Goal: Transaction & Acquisition: Purchase product/service

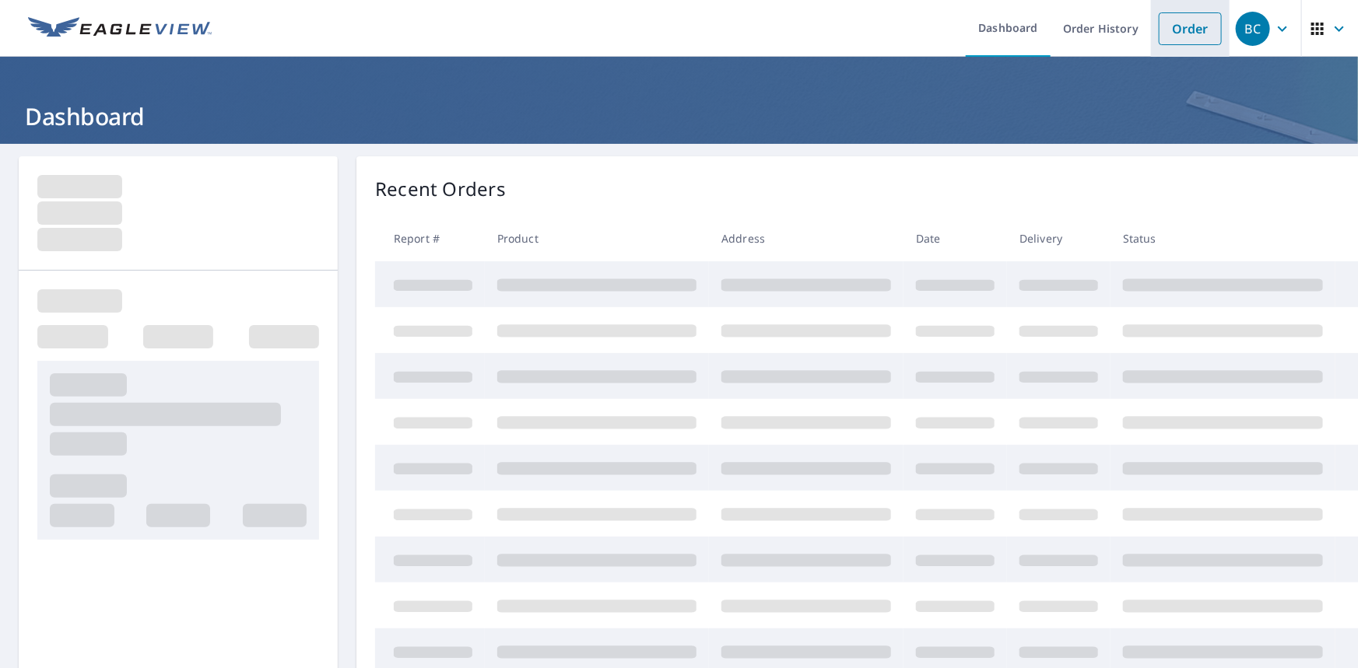
click at [1190, 37] on link "Order" at bounding box center [1190, 28] width 63 height 33
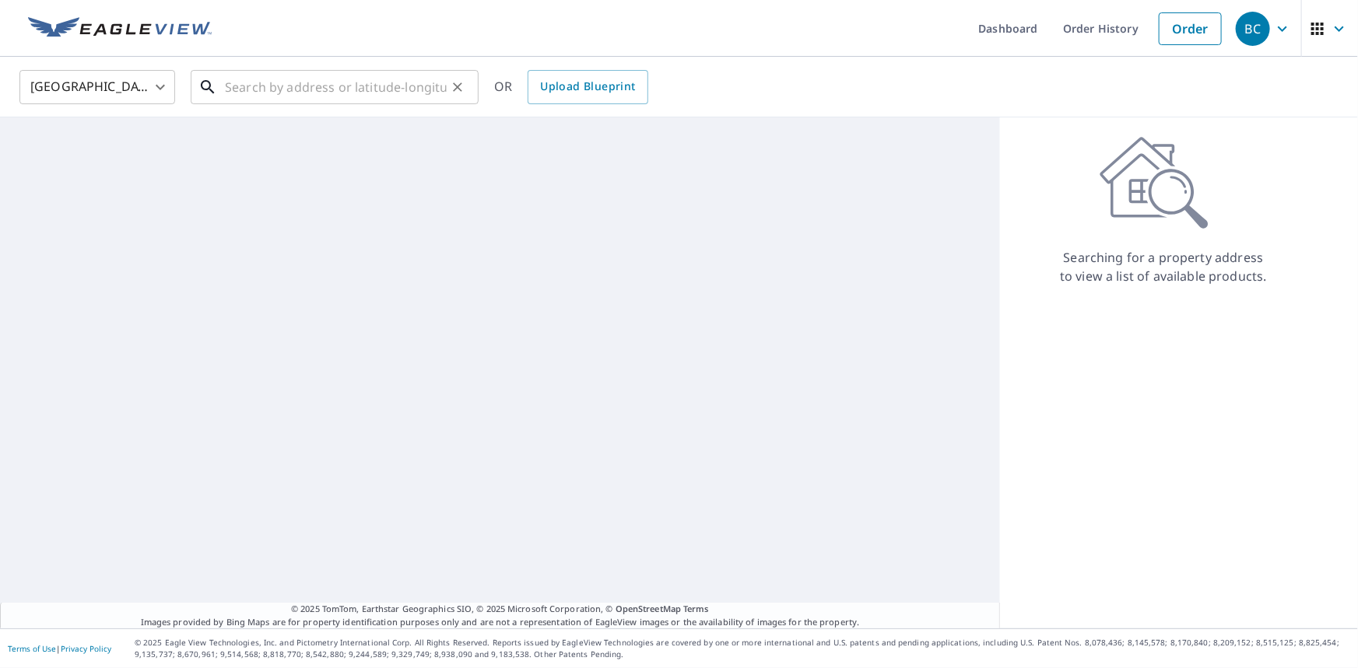
click at [435, 74] on input "text" at bounding box center [336, 87] width 222 height 44
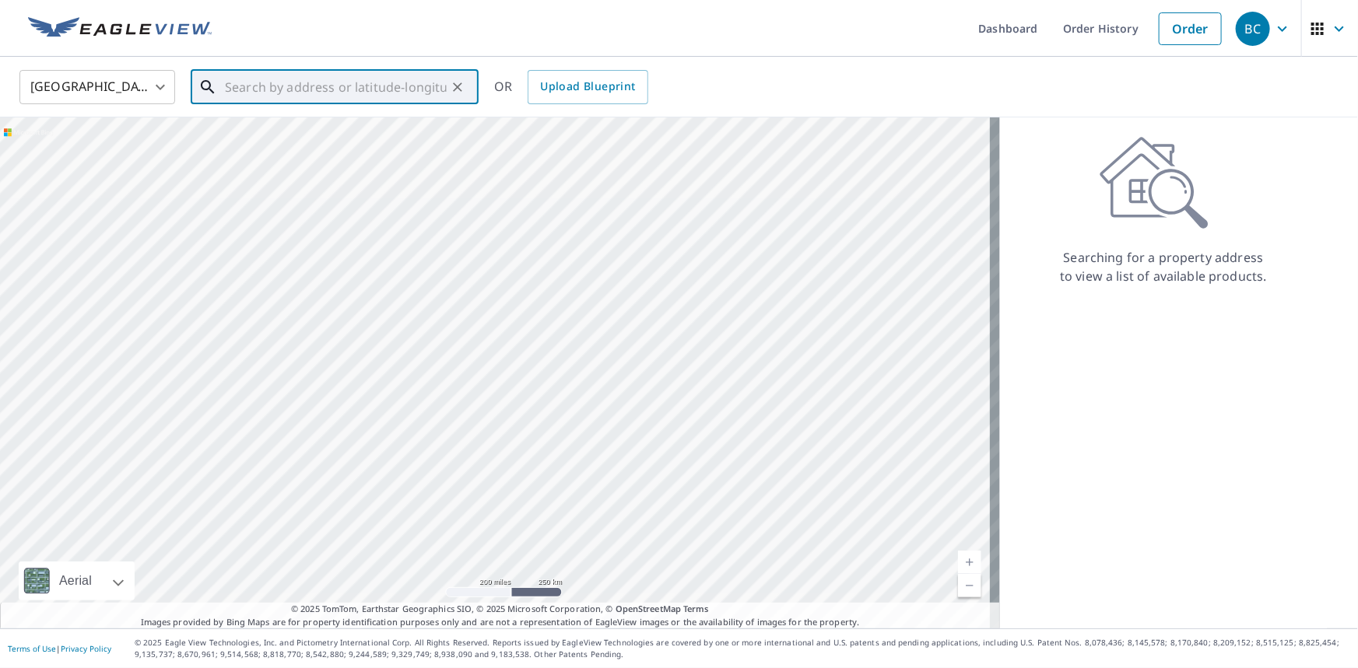
paste input "[STREET_ADDRESS][PERSON_NAME]"
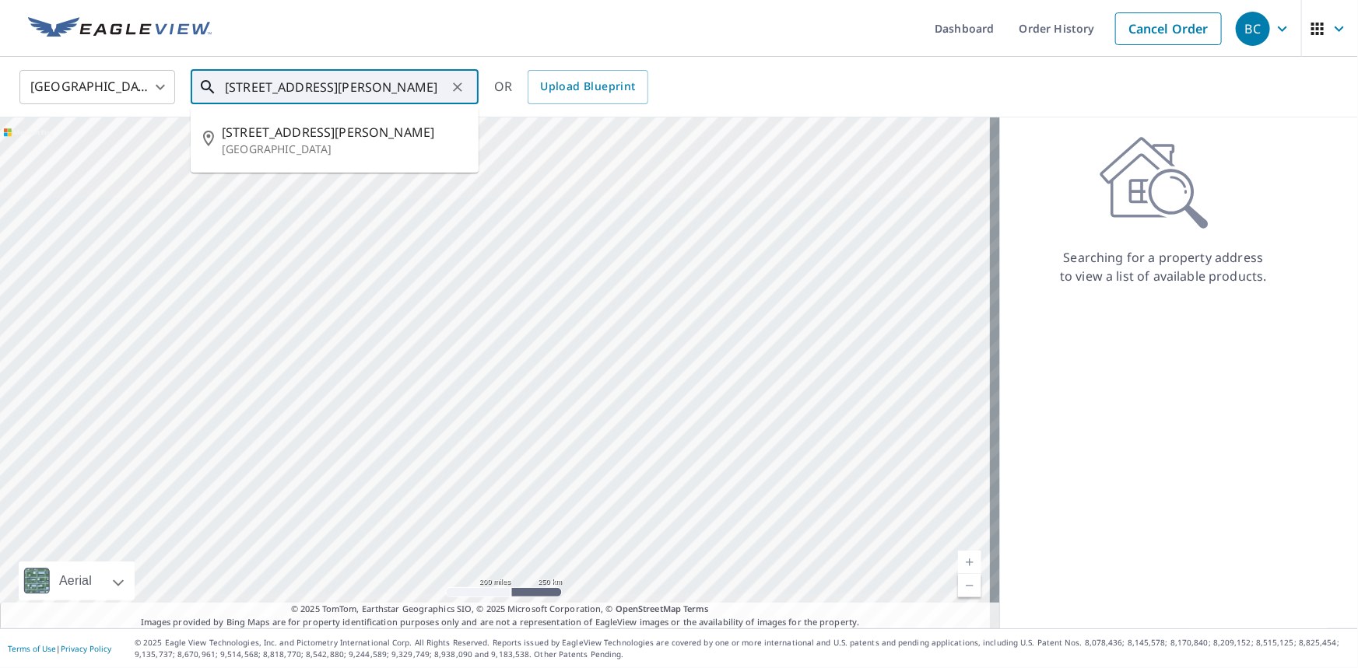
click at [391, 84] on input "[STREET_ADDRESS][PERSON_NAME]" at bounding box center [336, 87] width 222 height 44
click at [328, 143] on p "[GEOGRAPHIC_DATA]" at bounding box center [344, 150] width 244 height 16
type input "[STREET_ADDRESS][PERSON_NAME]"
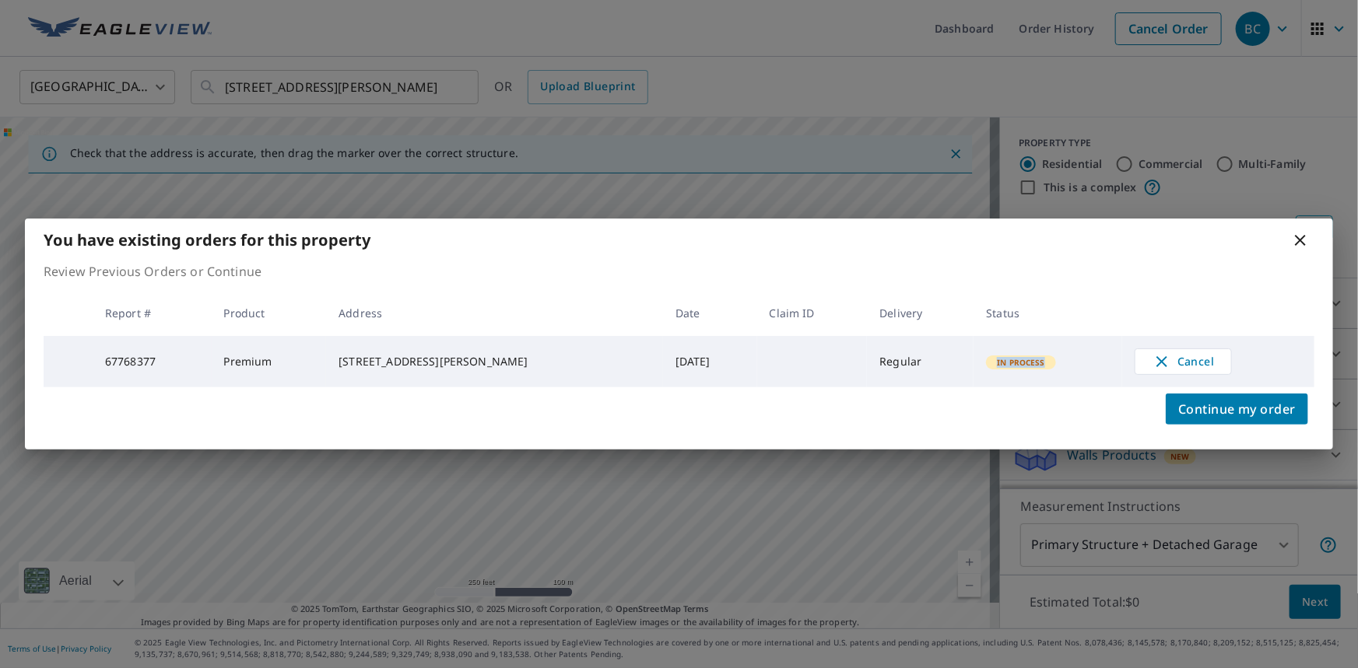
drag, startPoint x: 1035, startPoint y: 365, endPoint x: 965, endPoint y: 367, distance: 70.1
click at [973, 367] on td "In Process" at bounding box center [1047, 361] width 149 height 51
copy span "In Process"
